Goal: Transaction & Acquisition: Purchase product/service

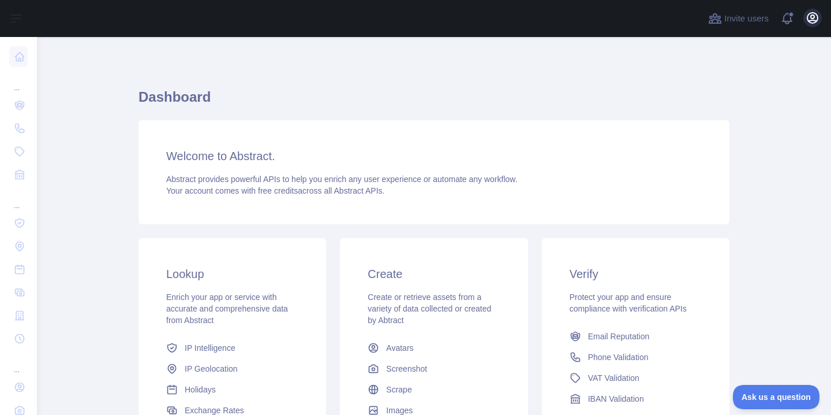
click at [817, 20] on icon "button" at bounding box center [813, 18] width 14 height 14
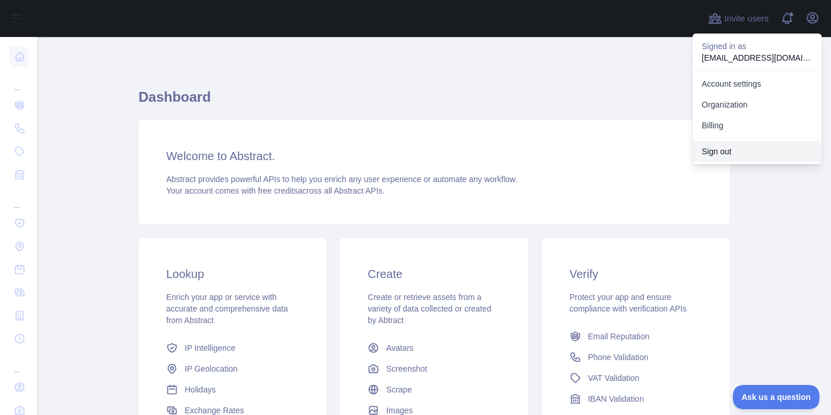
click at [740, 154] on button "Sign out" at bounding box center [757, 151] width 129 height 21
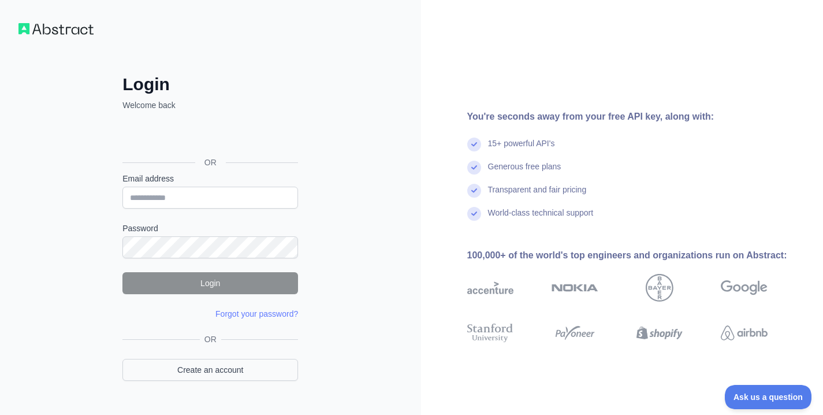
click at [250, 365] on link "Create an account" at bounding box center [210, 370] width 176 height 22
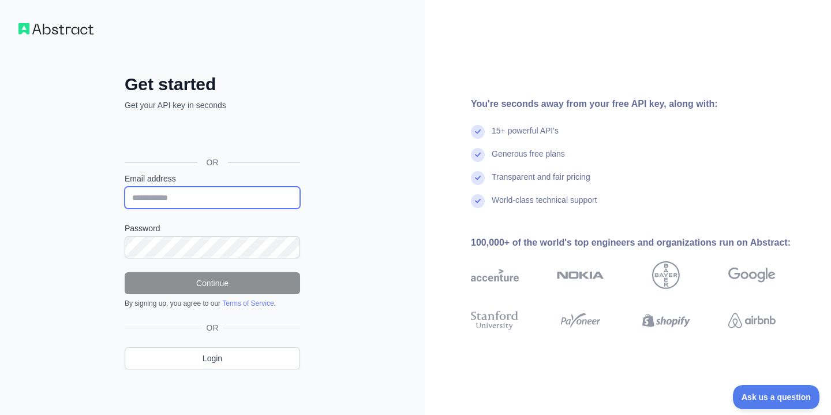
click at [221, 193] on input "Email address" at bounding box center [213, 197] width 176 height 22
paste input "**********"
type input "**********"
click at [258, 358] on link "Login" at bounding box center [213, 358] width 176 height 22
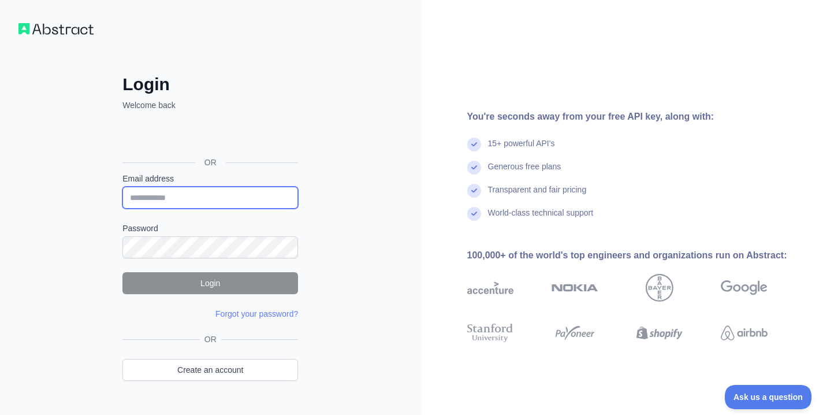
paste input "**********"
type input "**********"
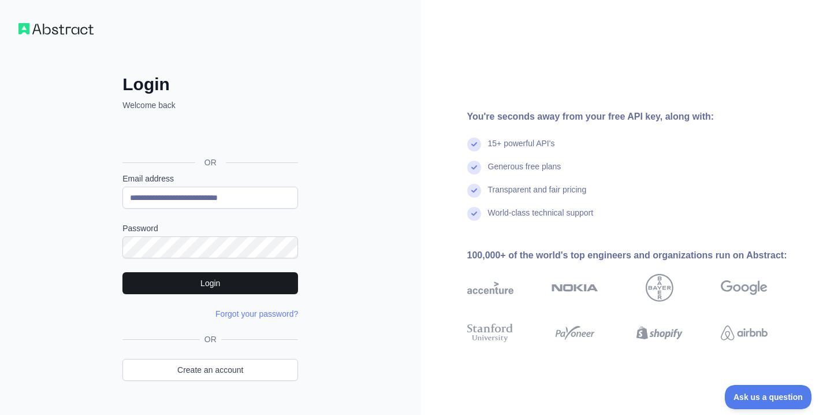
click at [215, 282] on button "Login" at bounding box center [210, 283] width 176 height 22
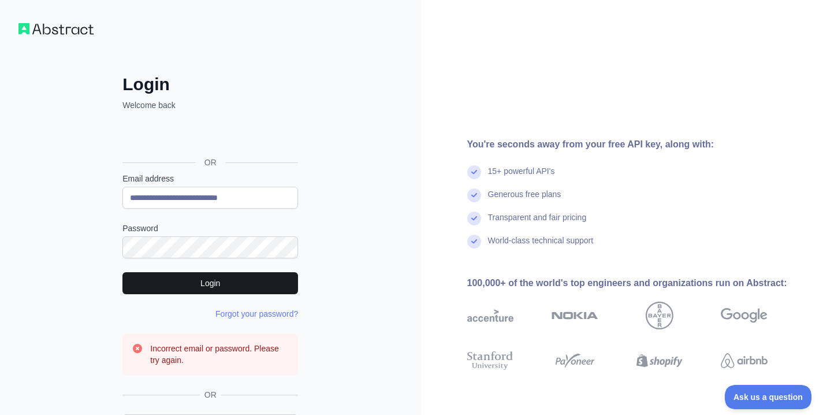
click at [202, 288] on button "Login" at bounding box center [210, 283] width 176 height 22
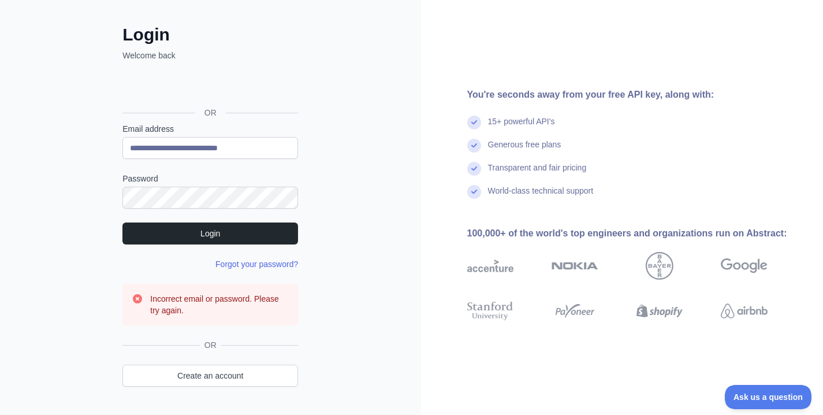
scroll to position [55, 0]
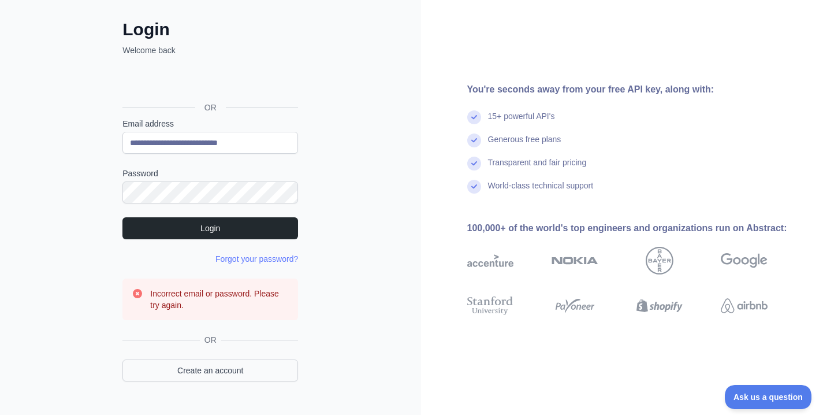
click at [216, 372] on link "Create an account" at bounding box center [210, 370] width 176 height 22
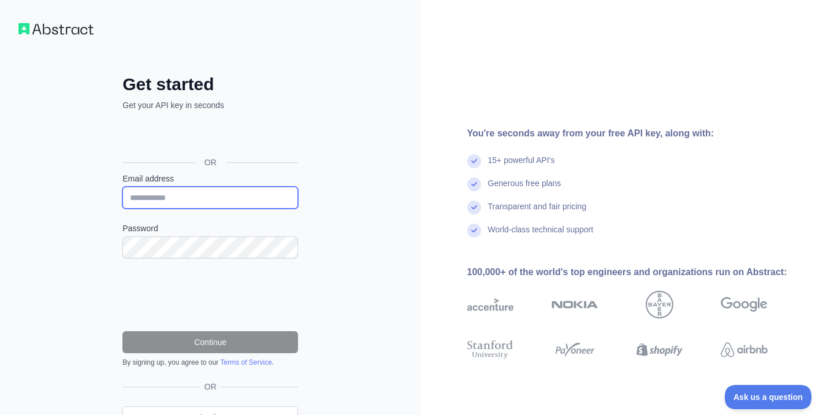
click at [154, 203] on input "Email address" at bounding box center [210, 197] width 176 height 22
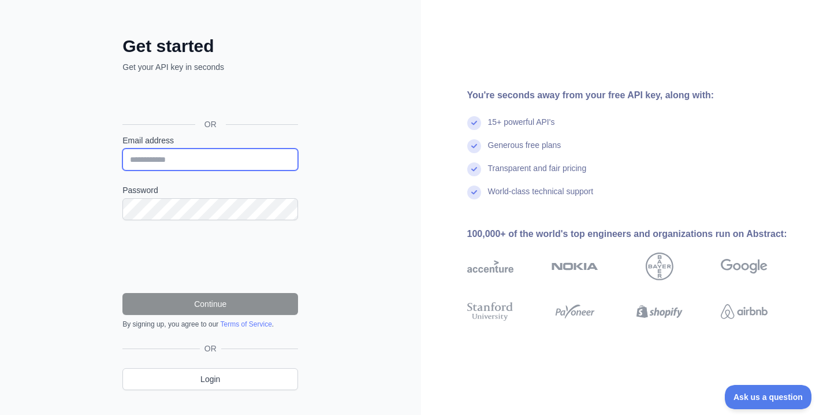
scroll to position [38, 0]
click at [215, 167] on input "Email address" at bounding box center [210, 160] width 176 height 22
paste input "**********"
type input "**********"
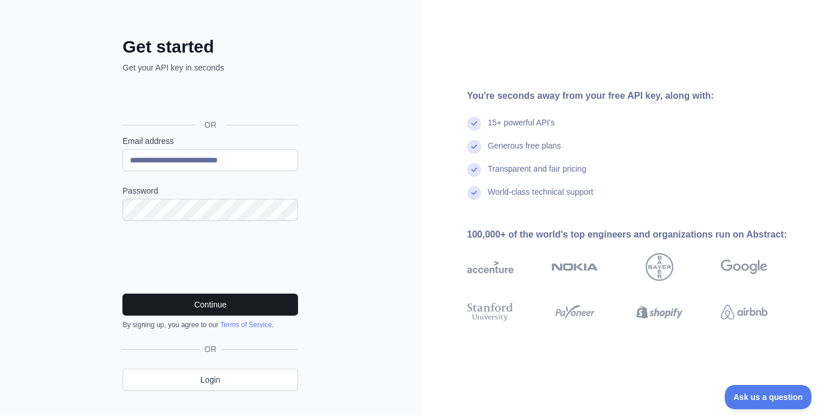
click at [191, 300] on button "Continue" at bounding box center [210, 304] width 176 height 22
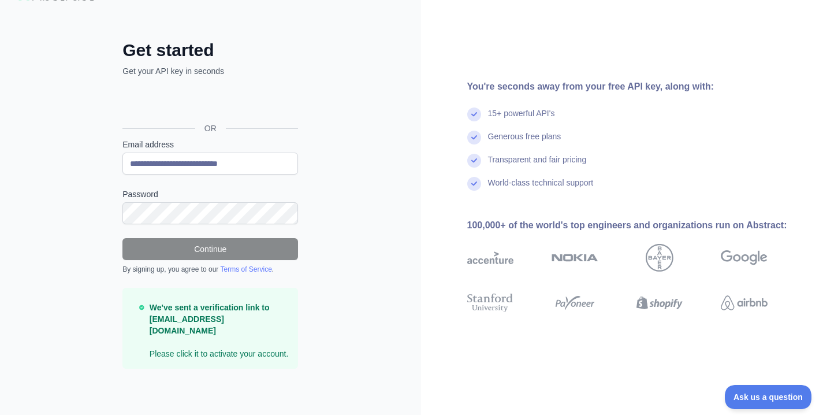
scroll to position [33, 0]
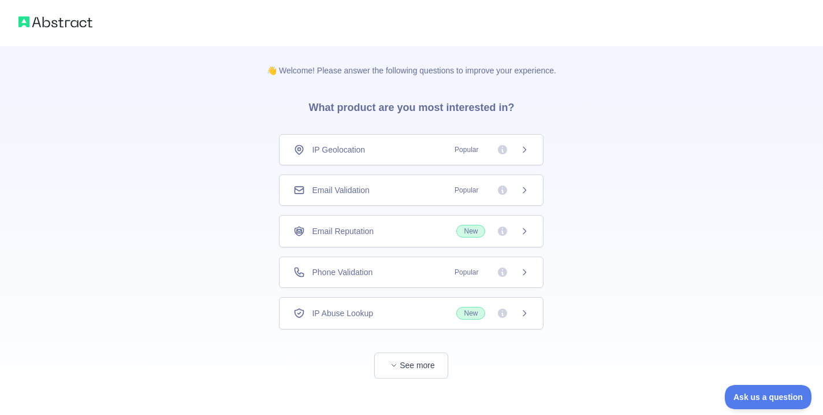
click at [487, 192] on span "Popular" at bounding box center [487, 190] width 81 height 12
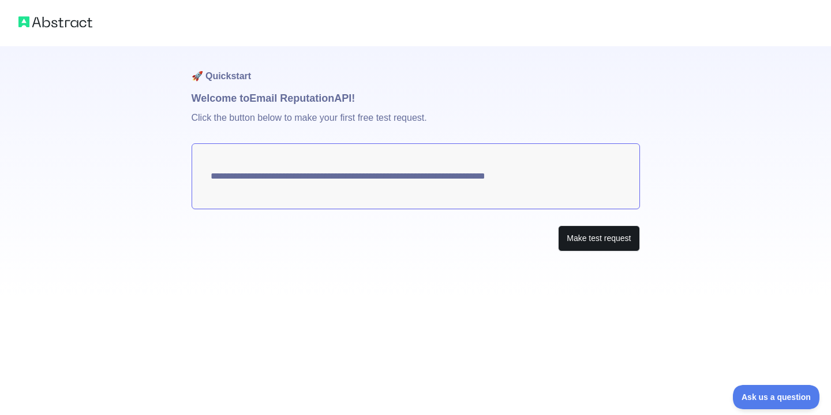
click at [587, 233] on button "Make test request" at bounding box center [598, 238] width 81 height 26
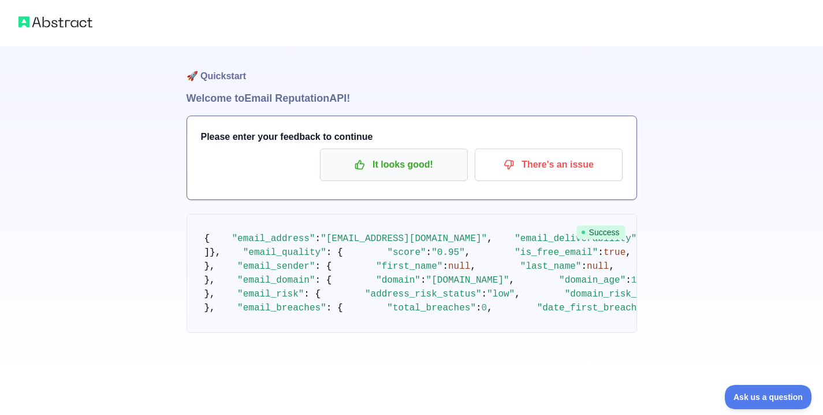
click at [438, 165] on p "It looks good!" at bounding box center [394, 165] width 130 height 20
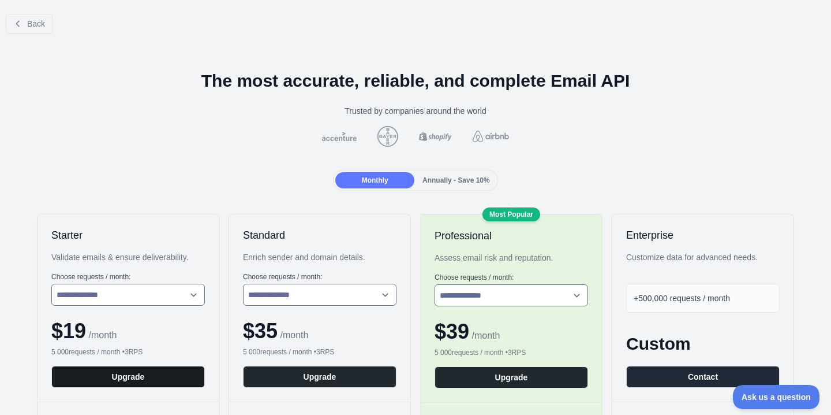
click at [140, 378] on button "Upgrade" at bounding box center [128, 376] width 154 height 22
click at [43, 23] on span "Back" at bounding box center [36, 23] width 18 height 9
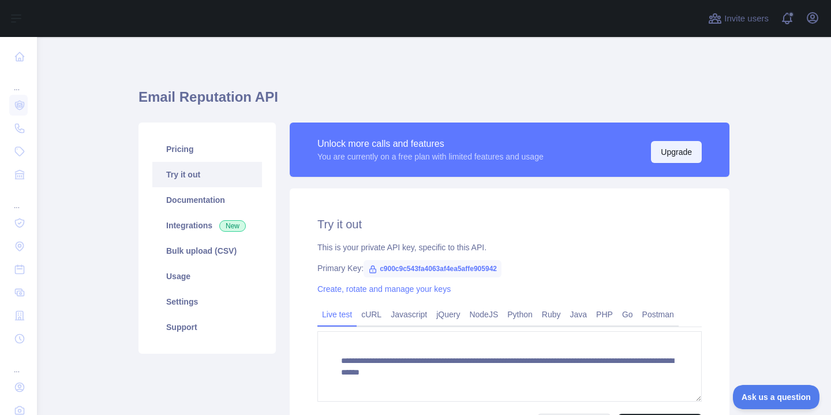
click at [677, 147] on button "Upgrade" at bounding box center [676, 152] width 51 height 22
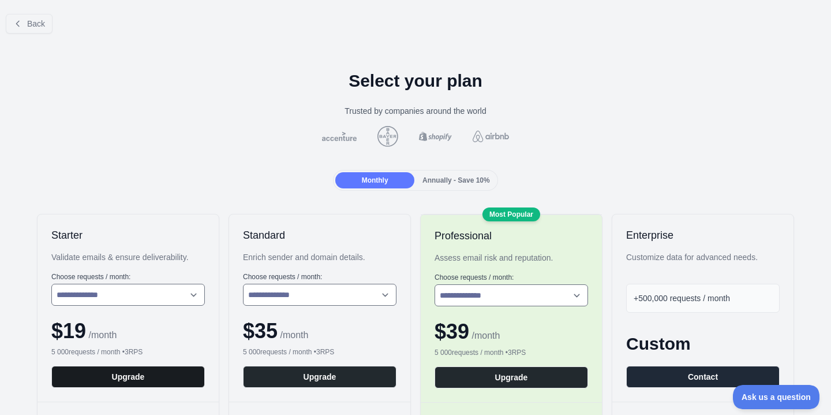
click at [151, 379] on button "Upgrade" at bounding box center [128, 376] width 154 height 22
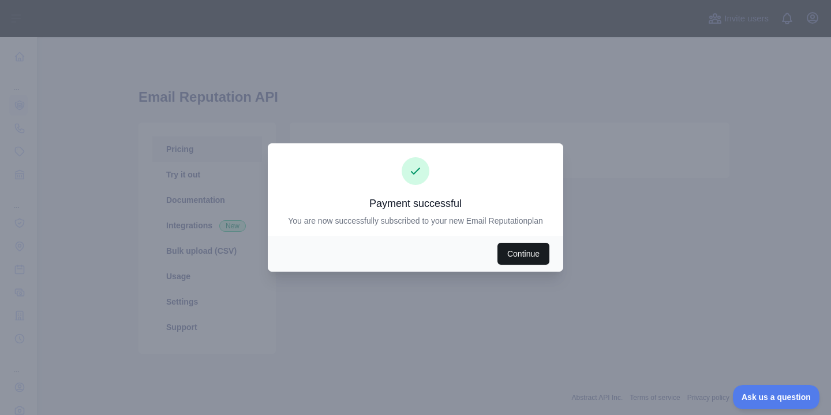
click at [529, 247] on button "Continue" at bounding box center [524, 253] width 52 height 22
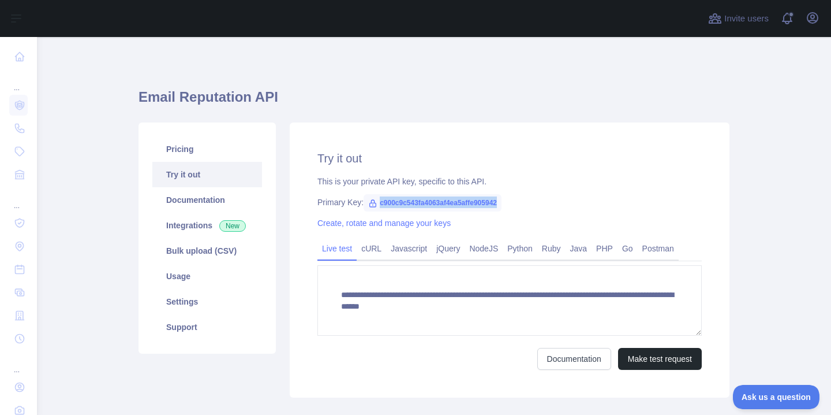
drag, startPoint x: 381, startPoint y: 201, endPoint x: 524, endPoint y: 206, distance: 142.7
click at [524, 206] on div "Primary Key: c900c9c543fa4063af4ea5affe905942" at bounding box center [510, 202] width 385 height 12
copy div "c900c9c543fa4063af4ea5affe905942"
